Goal: Navigation & Orientation: Find specific page/section

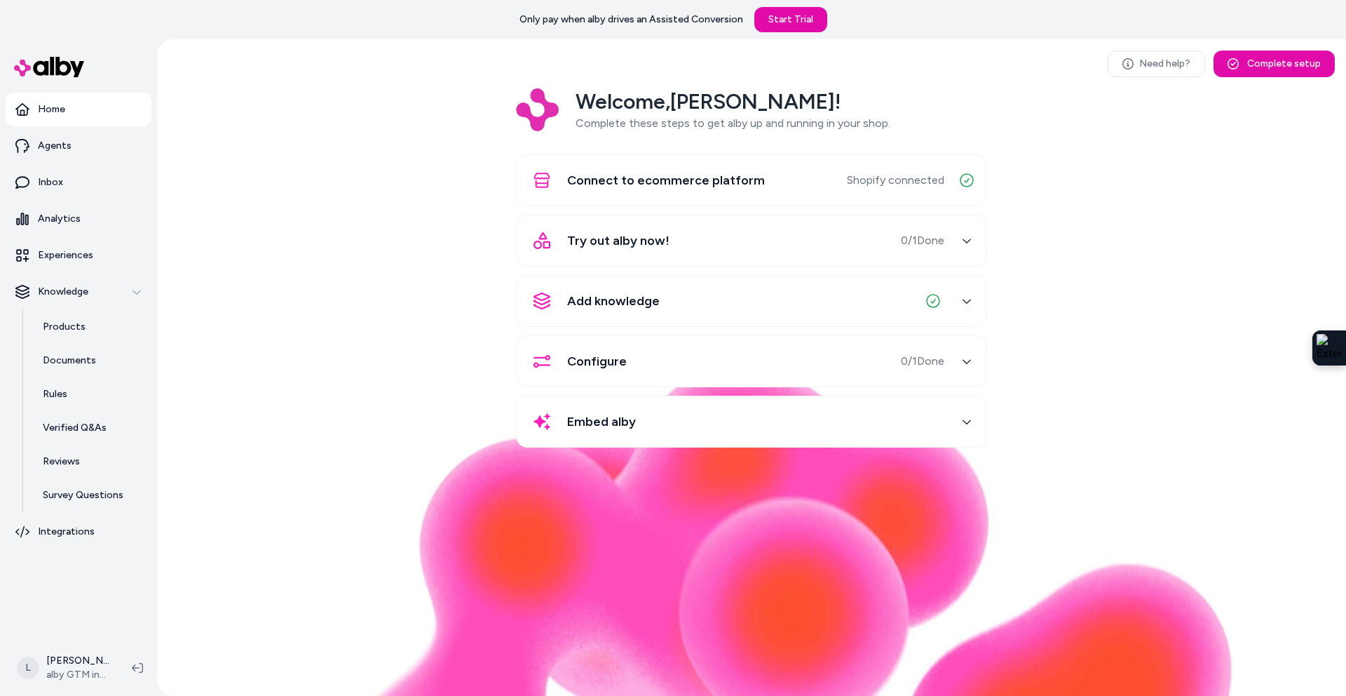
click at [436, 191] on div "Welcome, [PERSON_NAME] ! Complete these steps to get alby up and running in you…" at bounding box center [751, 277] width 1167 height 379
click at [70, 222] on p "Analytics" at bounding box center [59, 219] width 43 height 14
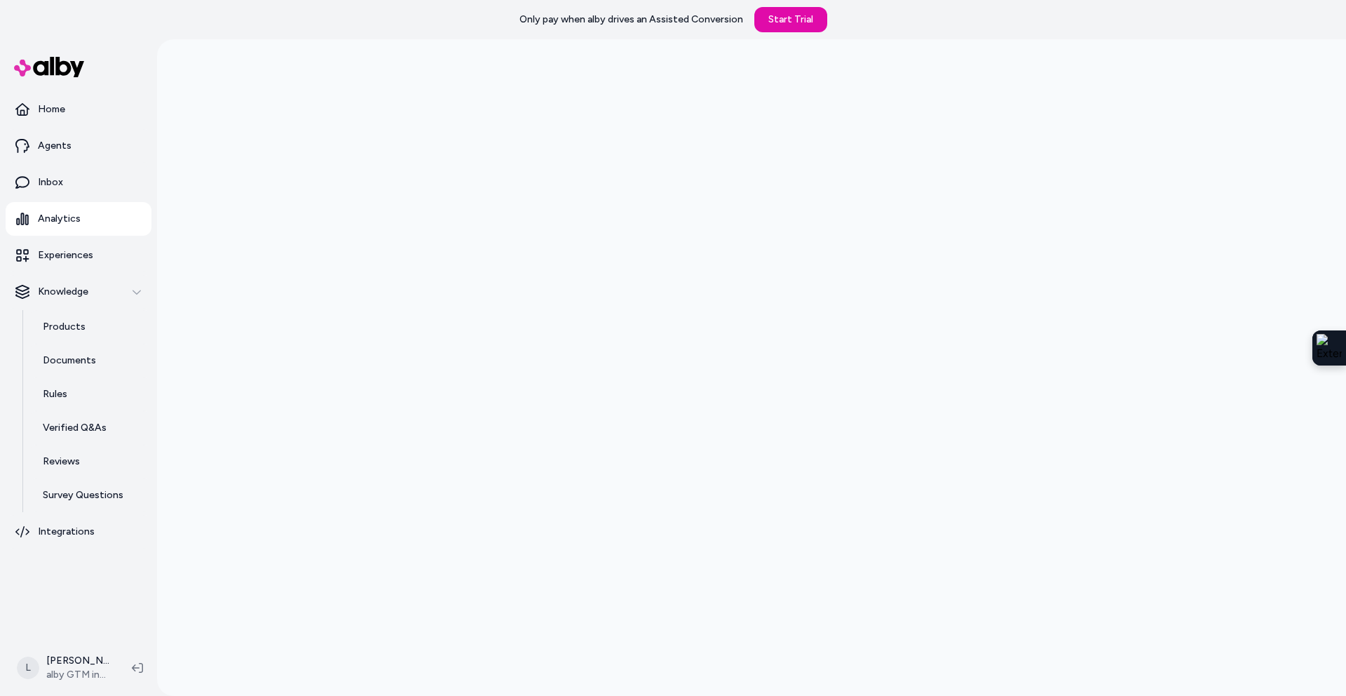
click at [236, 170] on div at bounding box center [751, 387] width 1189 height 696
click at [239, 142] on div at bounding box center [751, 387] width 1189 height 696
click at [53, 112] on p "Home" at bounding box center [51, 109] width 27 height 14
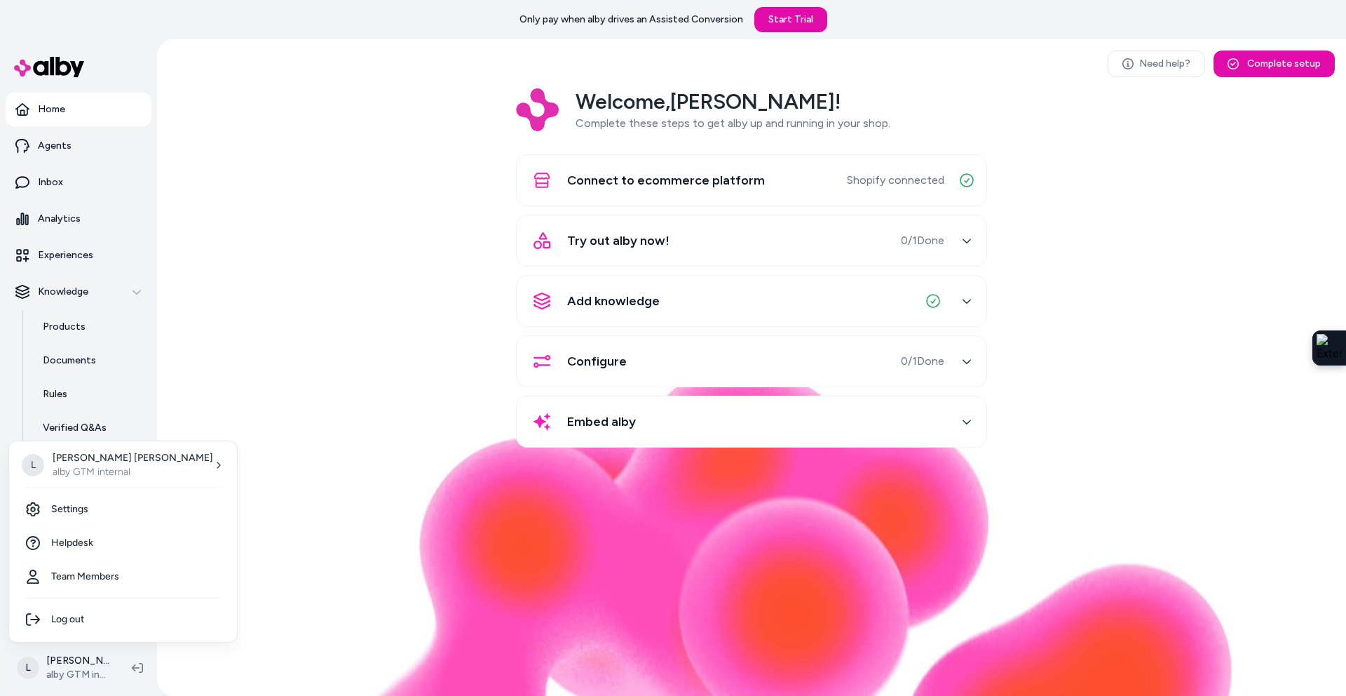
click at [86, 677] on html "Only pay when alby drives an Assisted Conversion Start Trial Home Agents Inbox …" at bounding box center [673, 348] width 1346 height 696
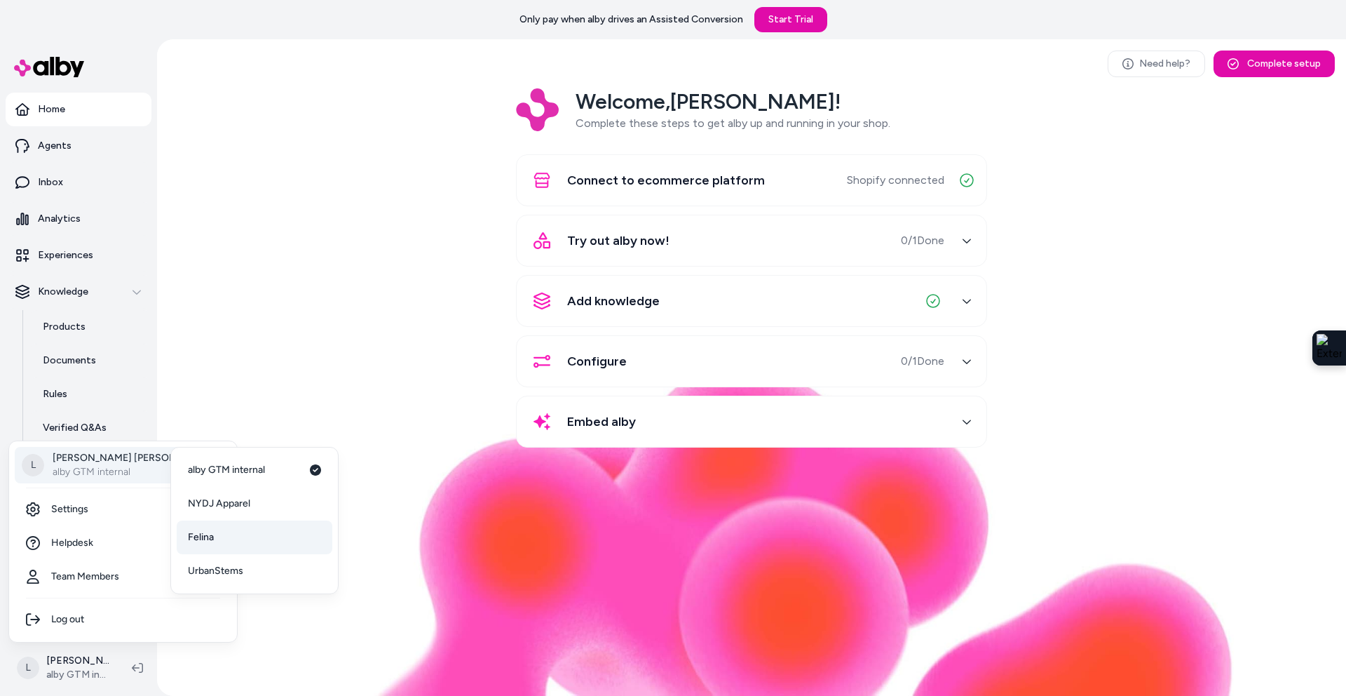
click at [221, 532] on link "Felina" at bounding box center [255, 537] width 156 height 34
